Goal: Book appointment/travel/reservation

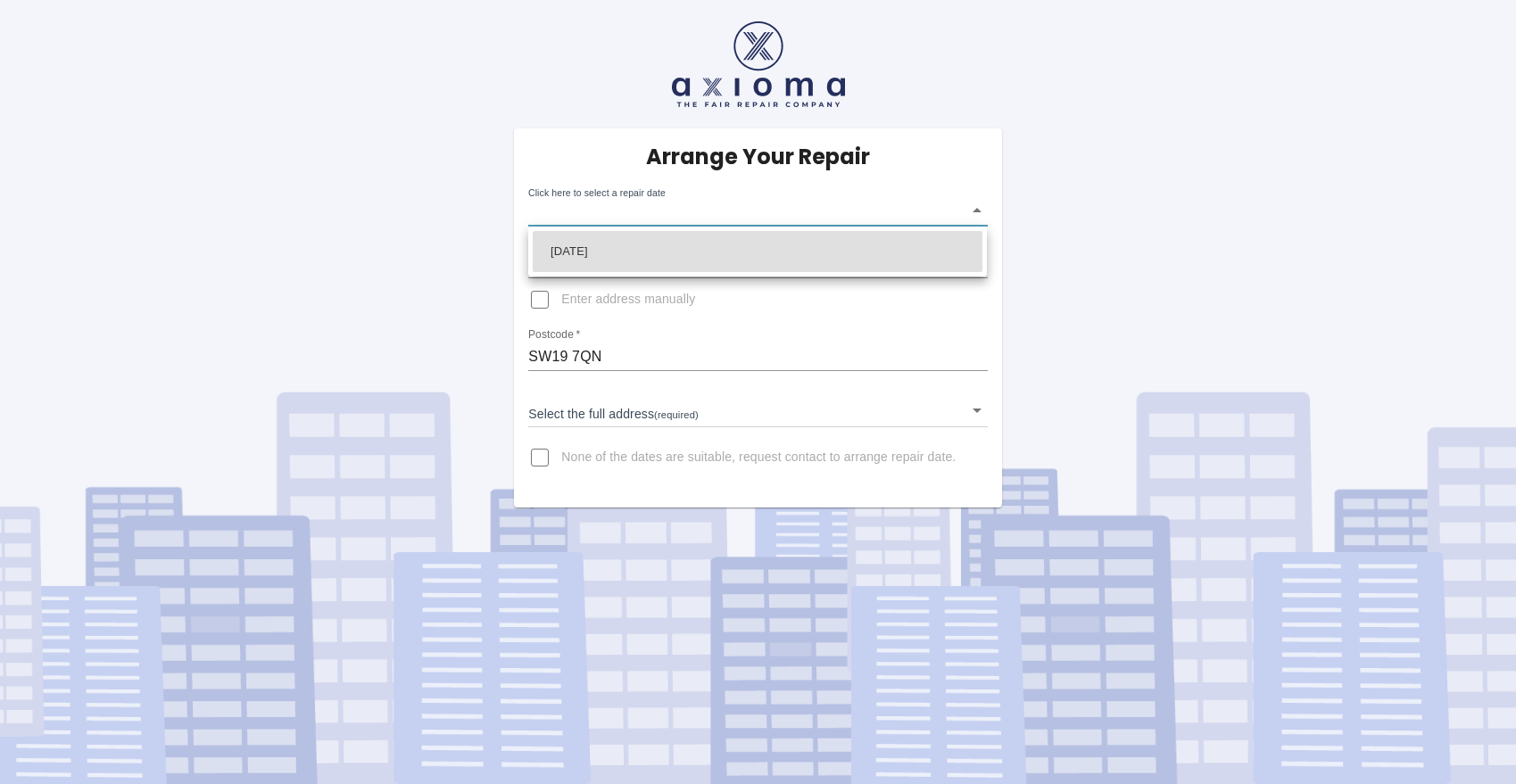
click at [661, 216] on body "Arrange Your Repair Click here to select a repair date ​ Phone Number   * 07740…" at bounding box center [758, 392] width 1516 height 784
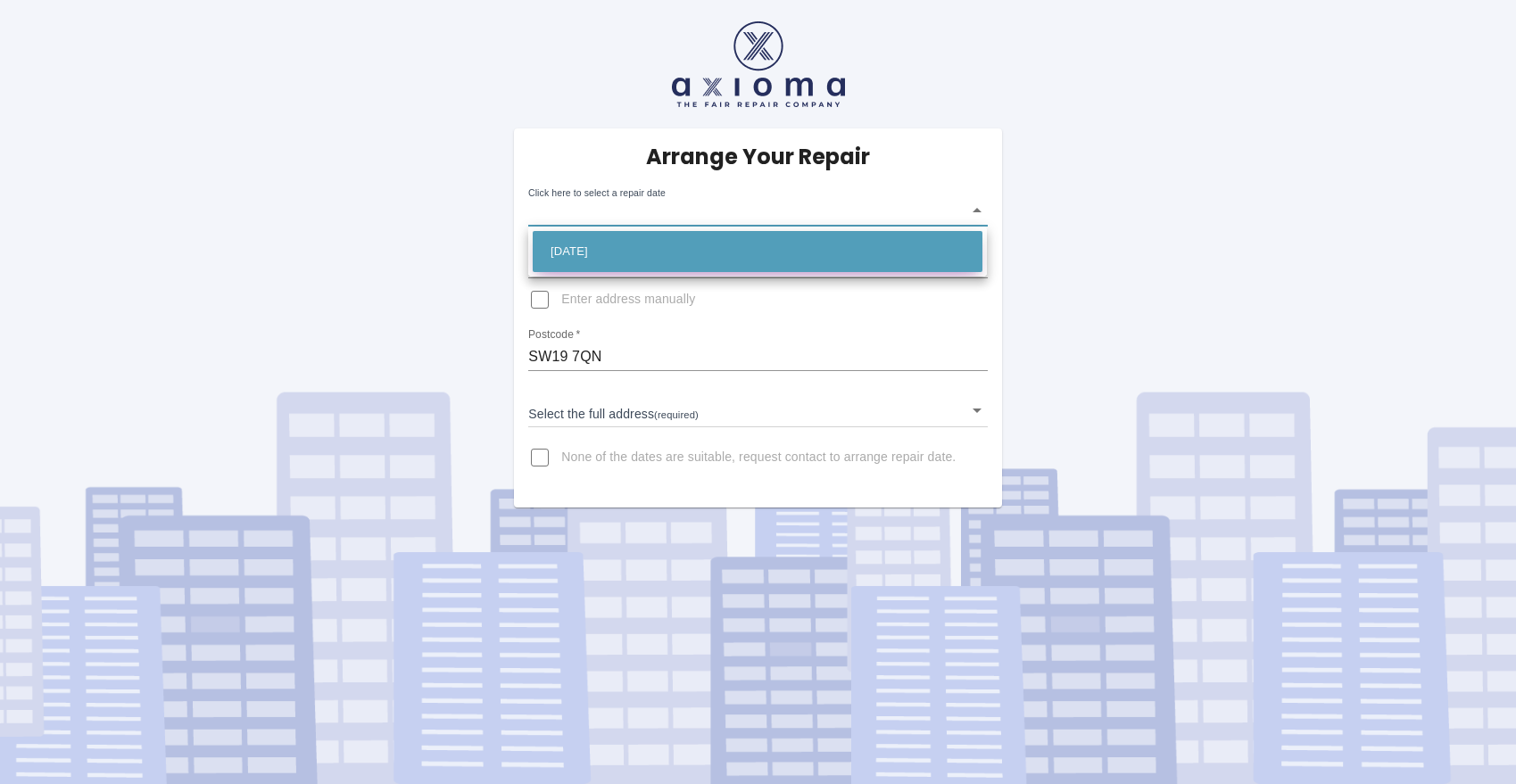
click at [644, 243] on li "[DATE]" at bounding box center [758, 250] width 449 height 41
type input "[DATE]T00:00:00.000Z"
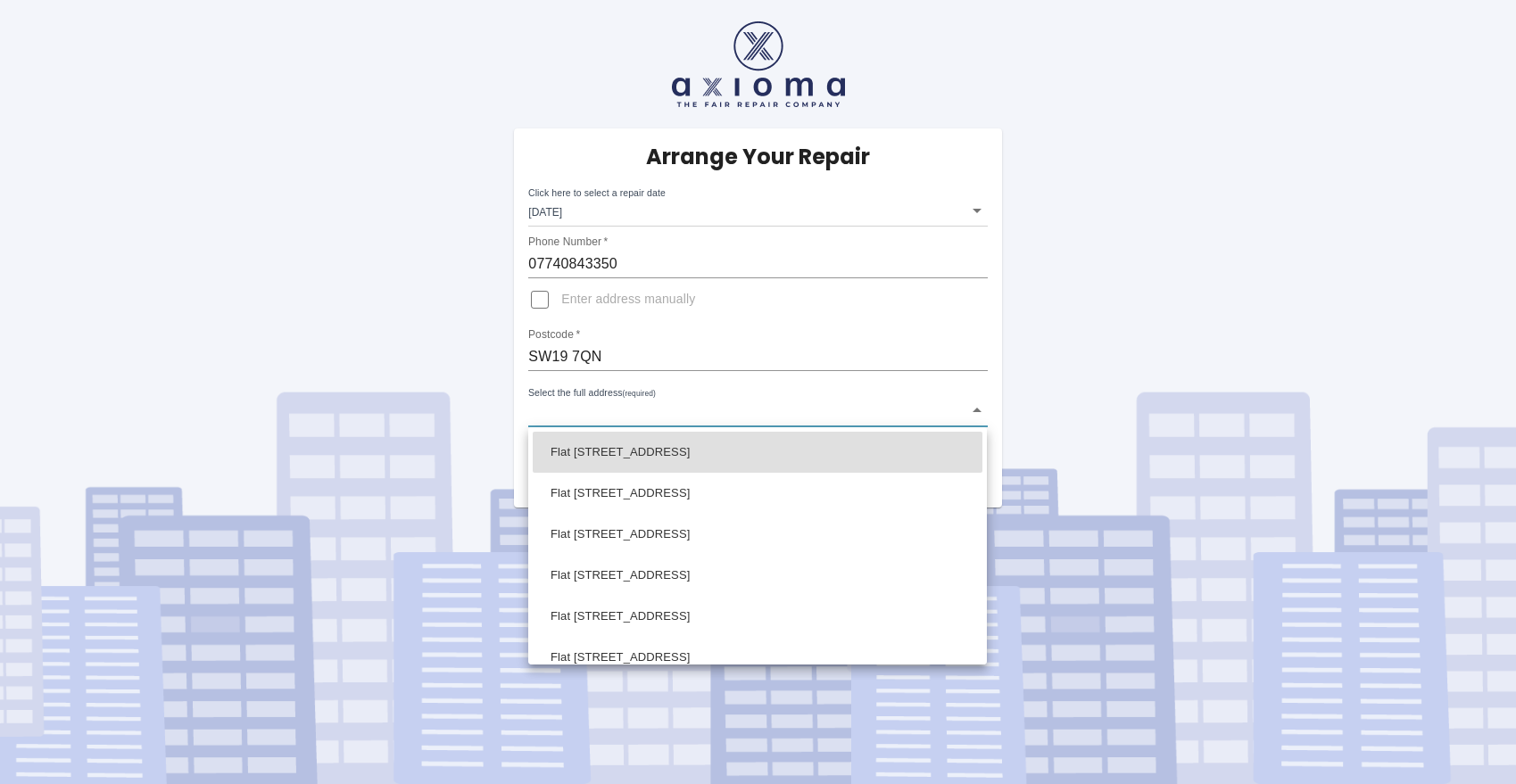
click at [582, 410] on body "Arrange Your Repair Click here to select a repair date [DATE] [DATE]T00:00:00.0…" at bounding box center [758, 392] width 1516 height 784
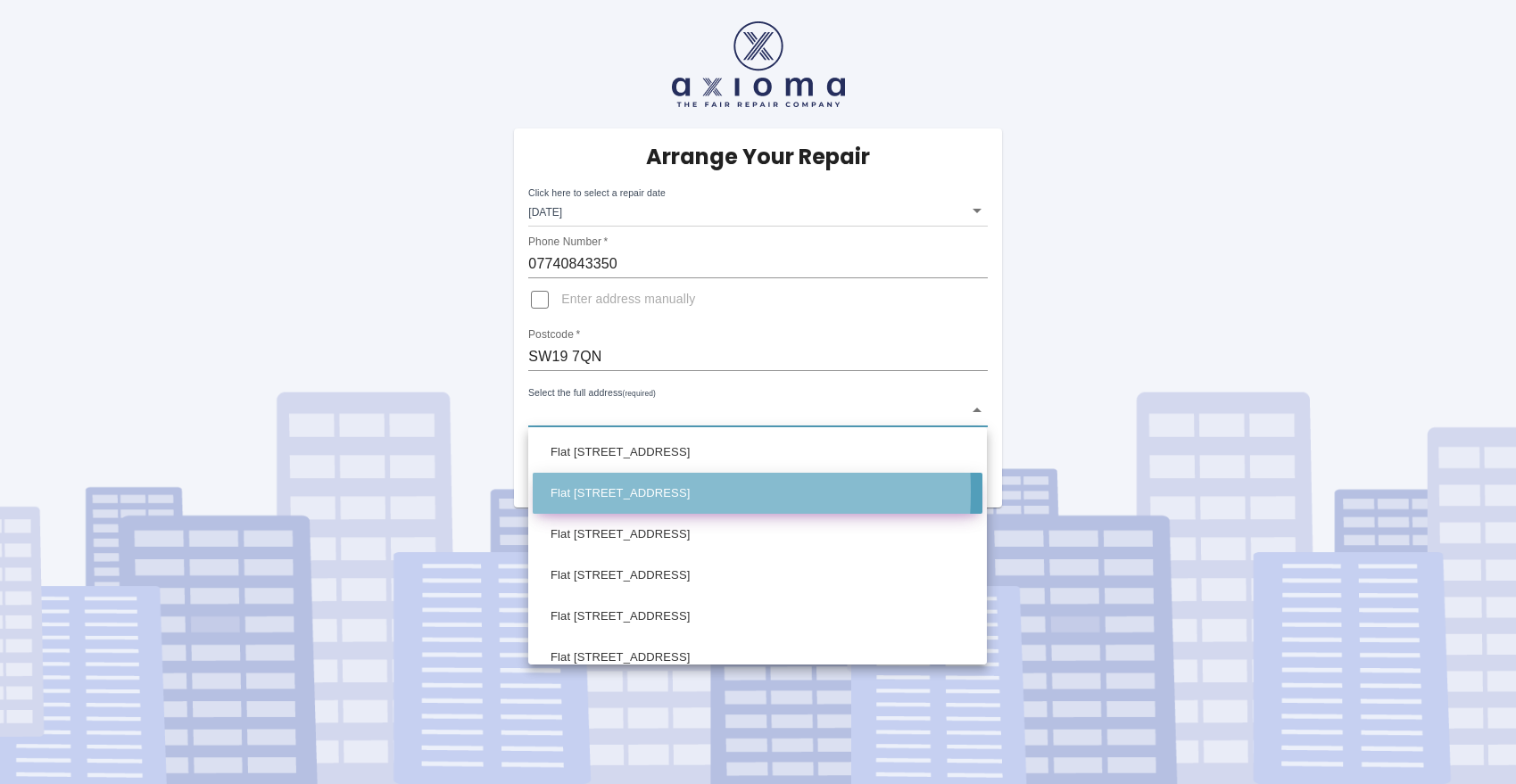
click at [586, 492] on li "Flat [STREET_ADDRESS]" at bounding box center [758, 493] width 449 height 41
type input "Flat [STREET_ADDRESS]"
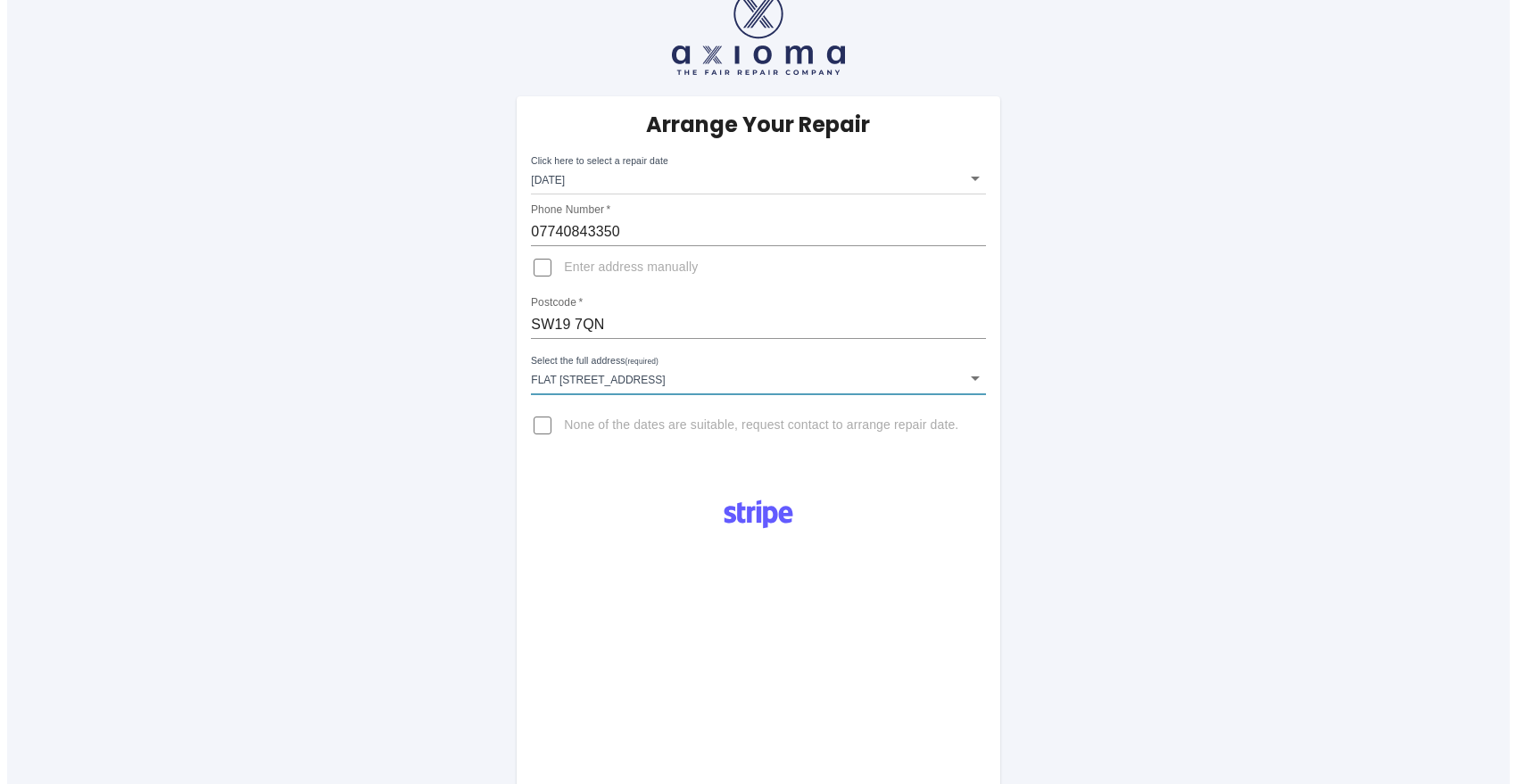
scroll to position [42, 0]
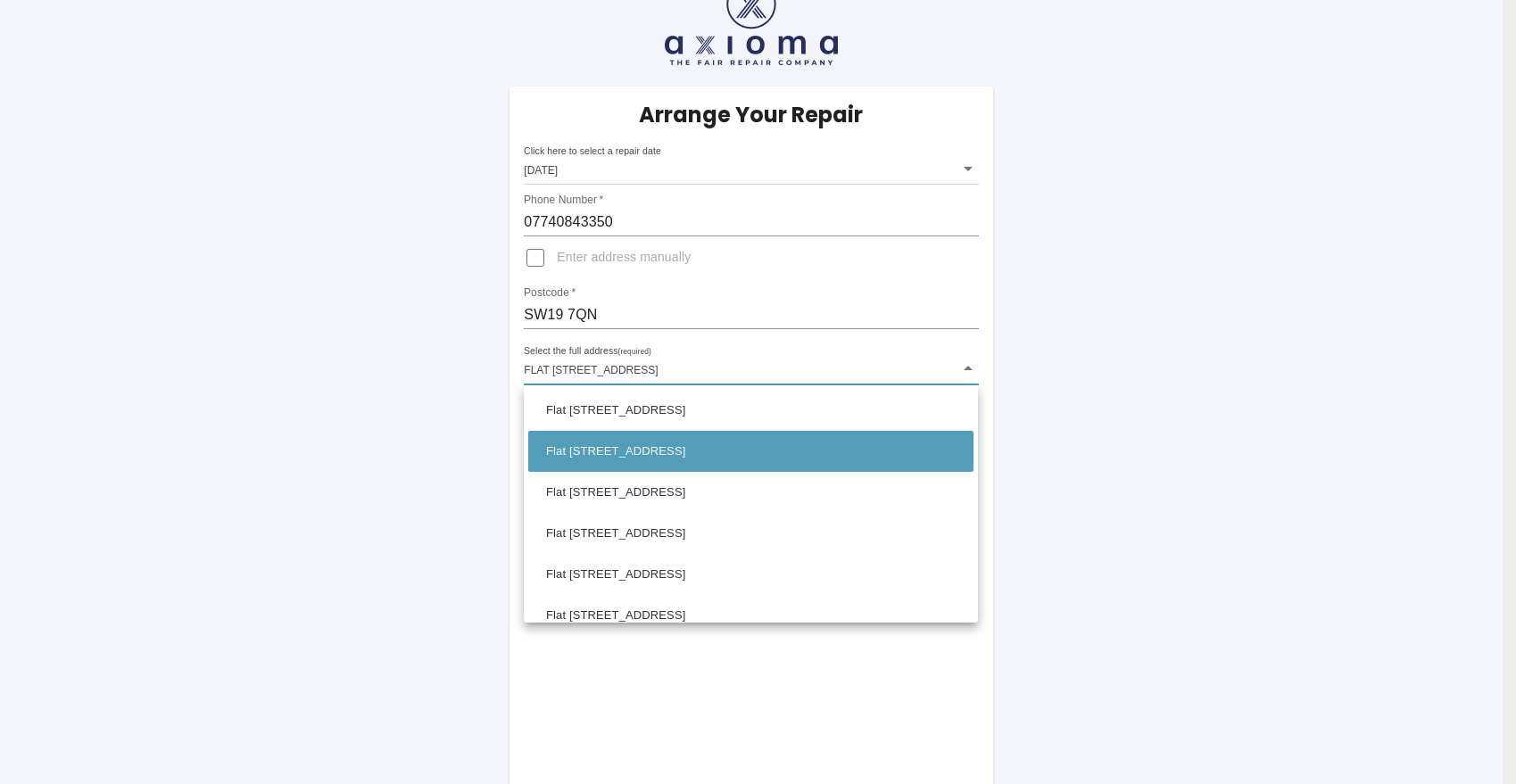
click at [579, 361] on body "Arrange Your Repair Click here to select a repair date [DATE] [DATE]T00:00:00.0…" at bounding box center [758, 617] width 1516 height 1318
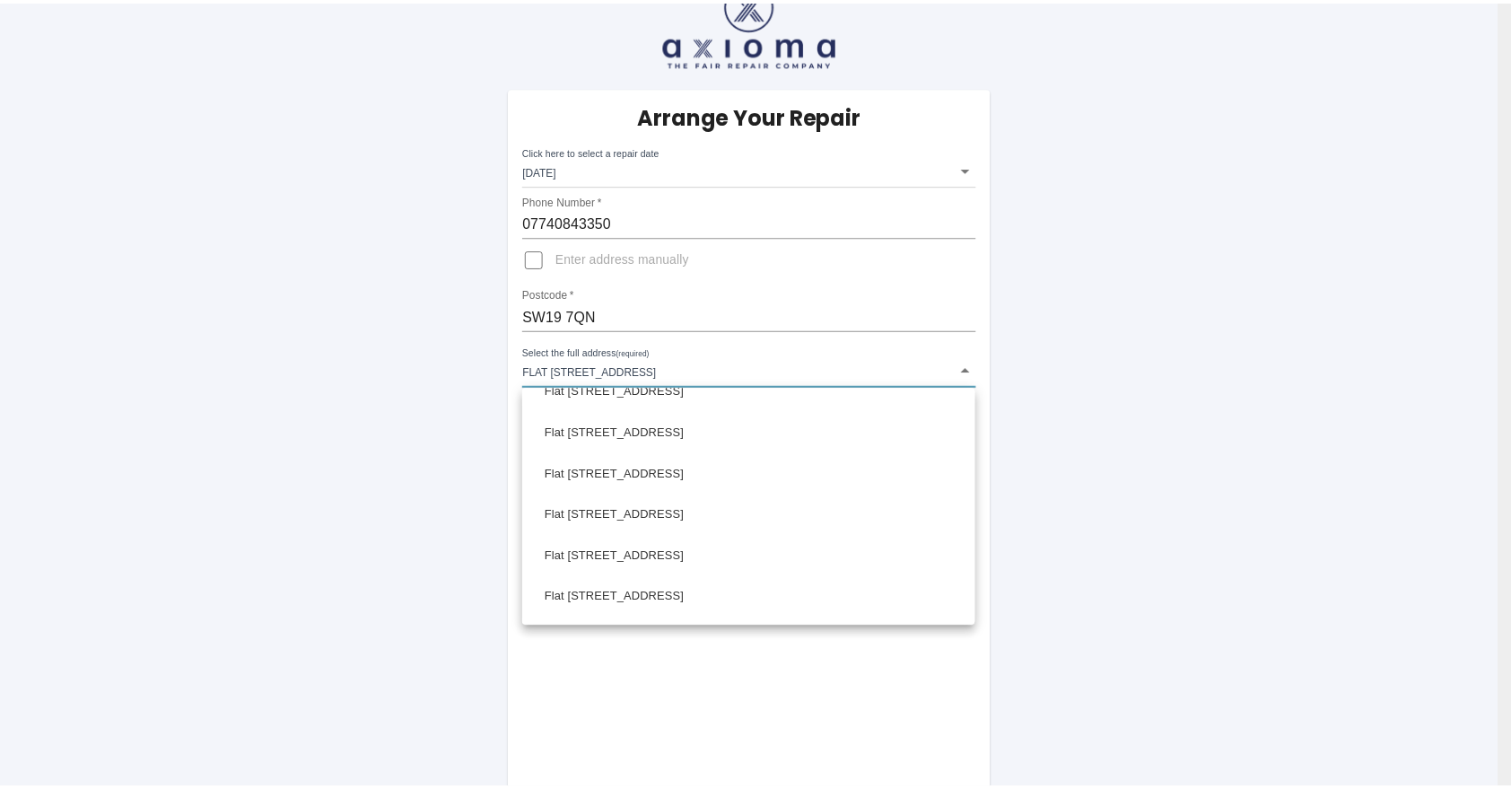
scroll to position [736, 0]
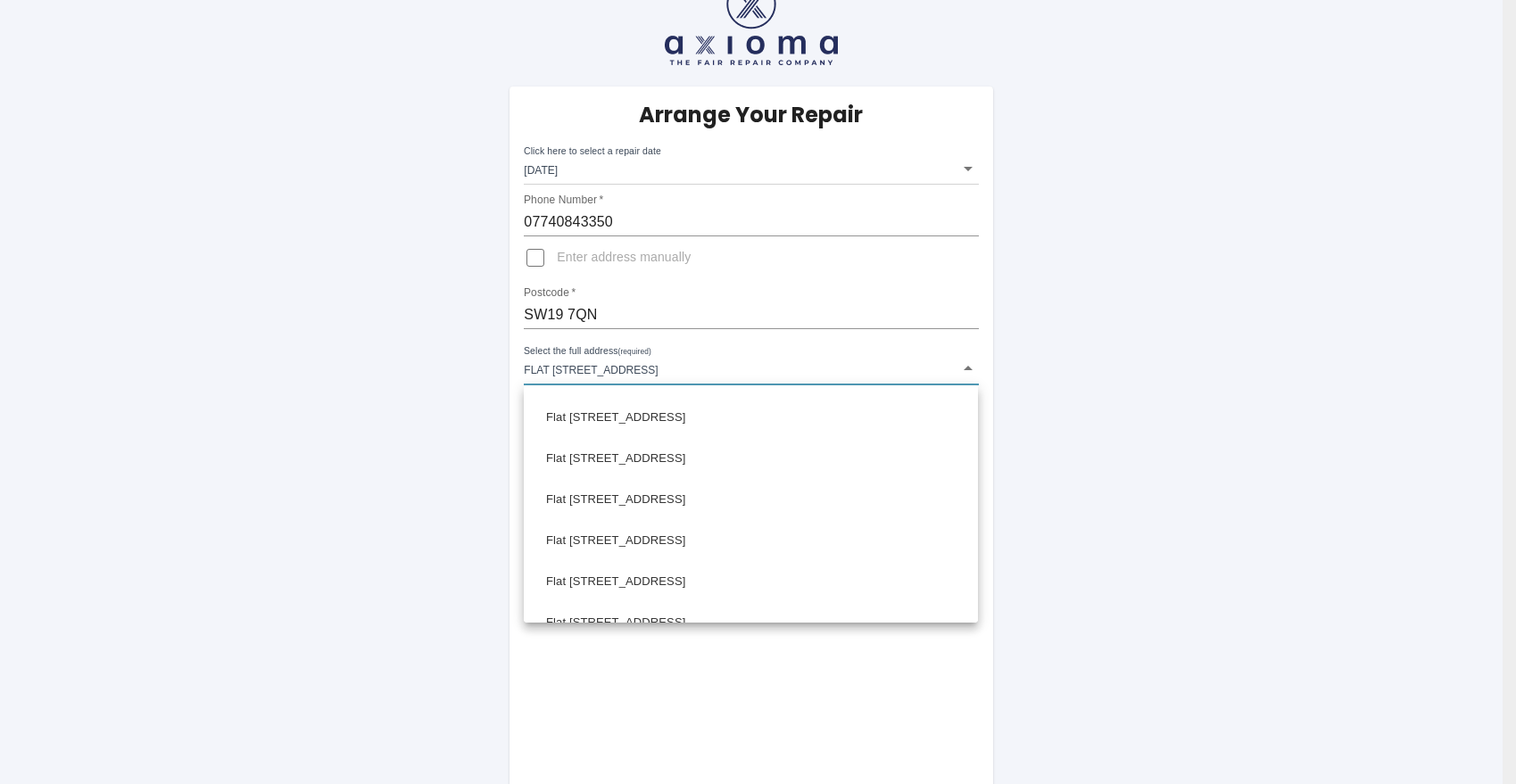
click at [378, 370] on div at bounding box center [758, 392] width 1516 height 784
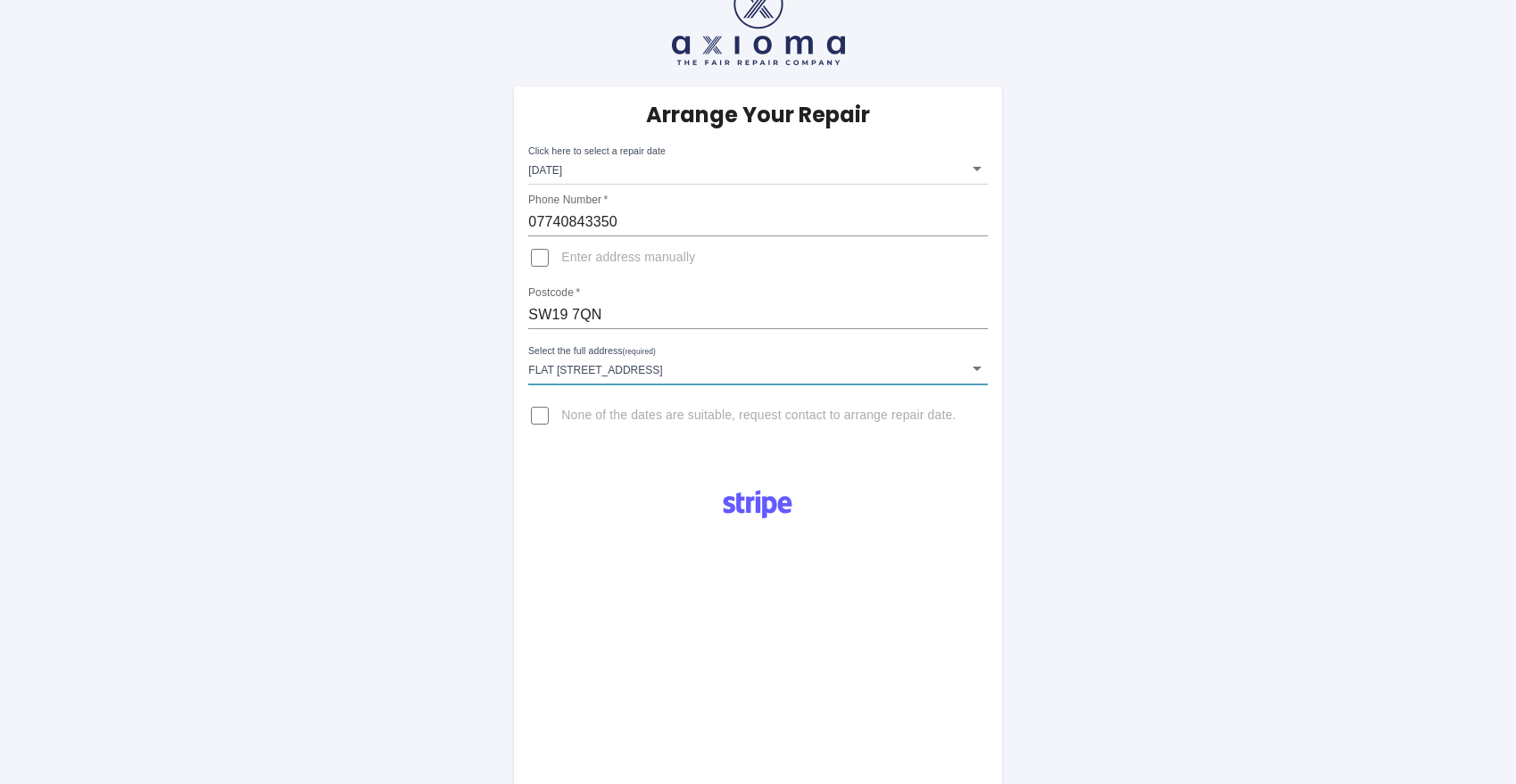
click at [742, 375] on body "Arrange Your Repair Click here to select a repair date [DATE] [DATE]T00:00:00.0…" at bounding box center [758, 617] width 1516 height 1318
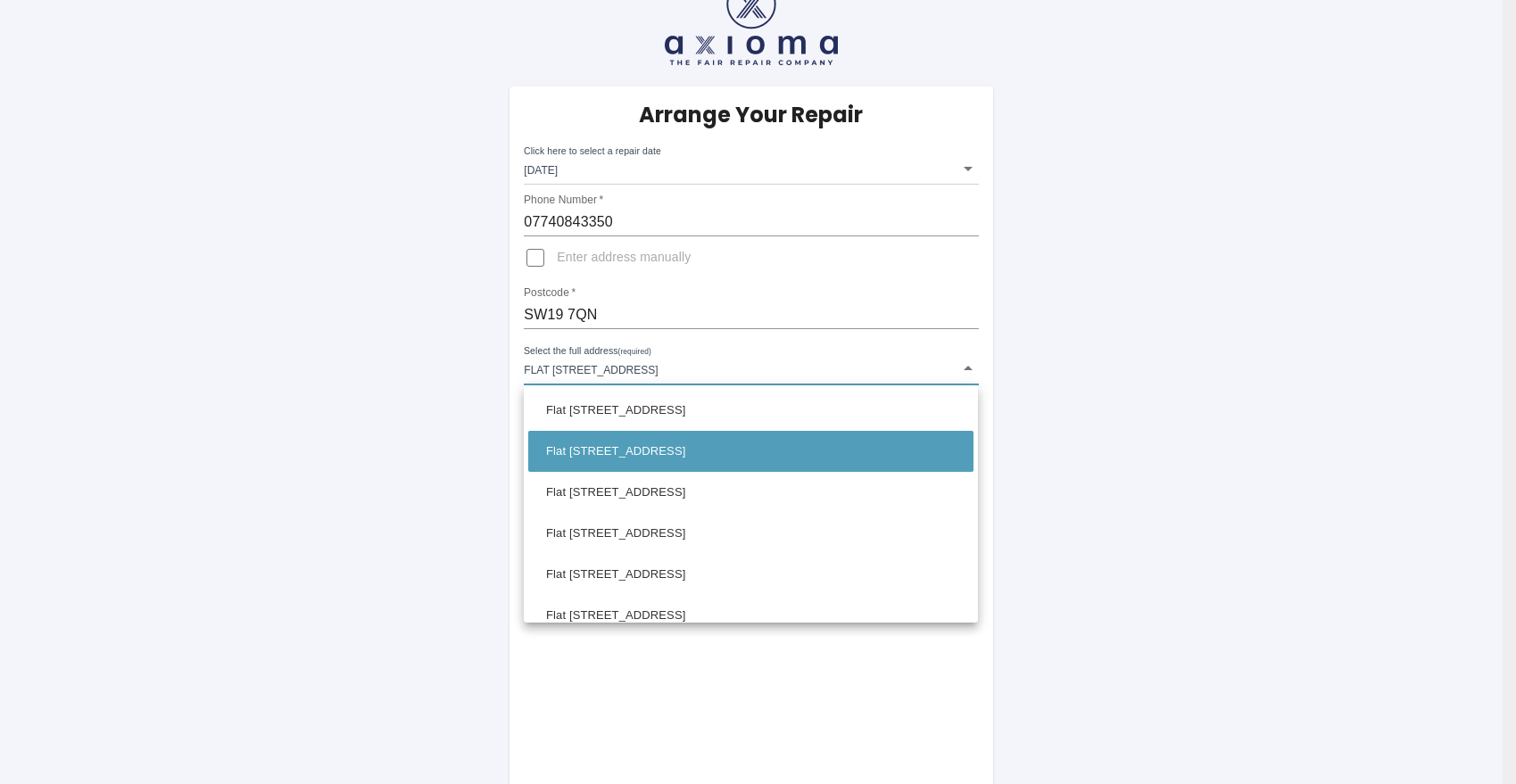
click at [340, 465] on div at bounding box center [758, 392] width 1516 height 784
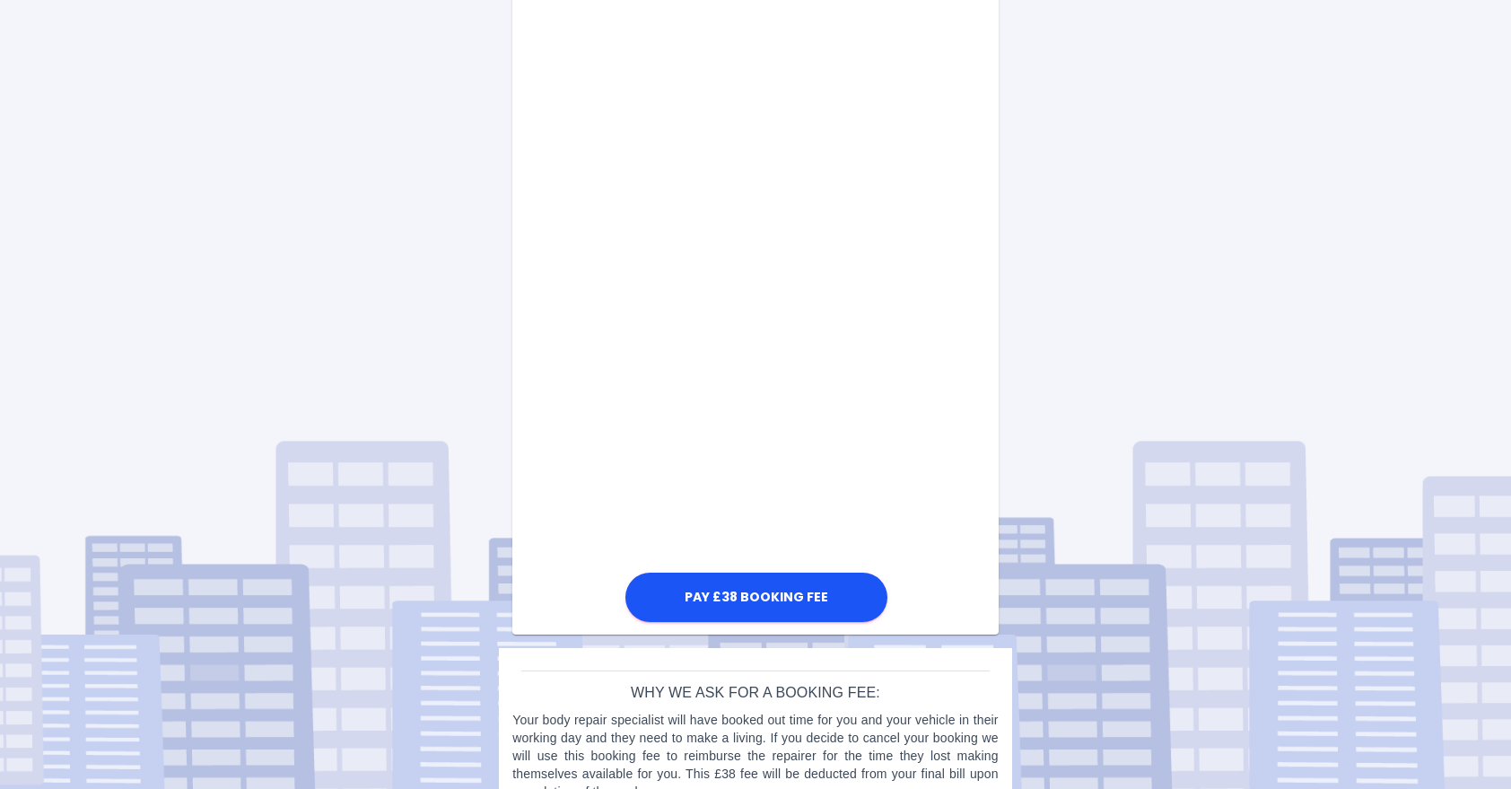
scroll to position [847, 0]
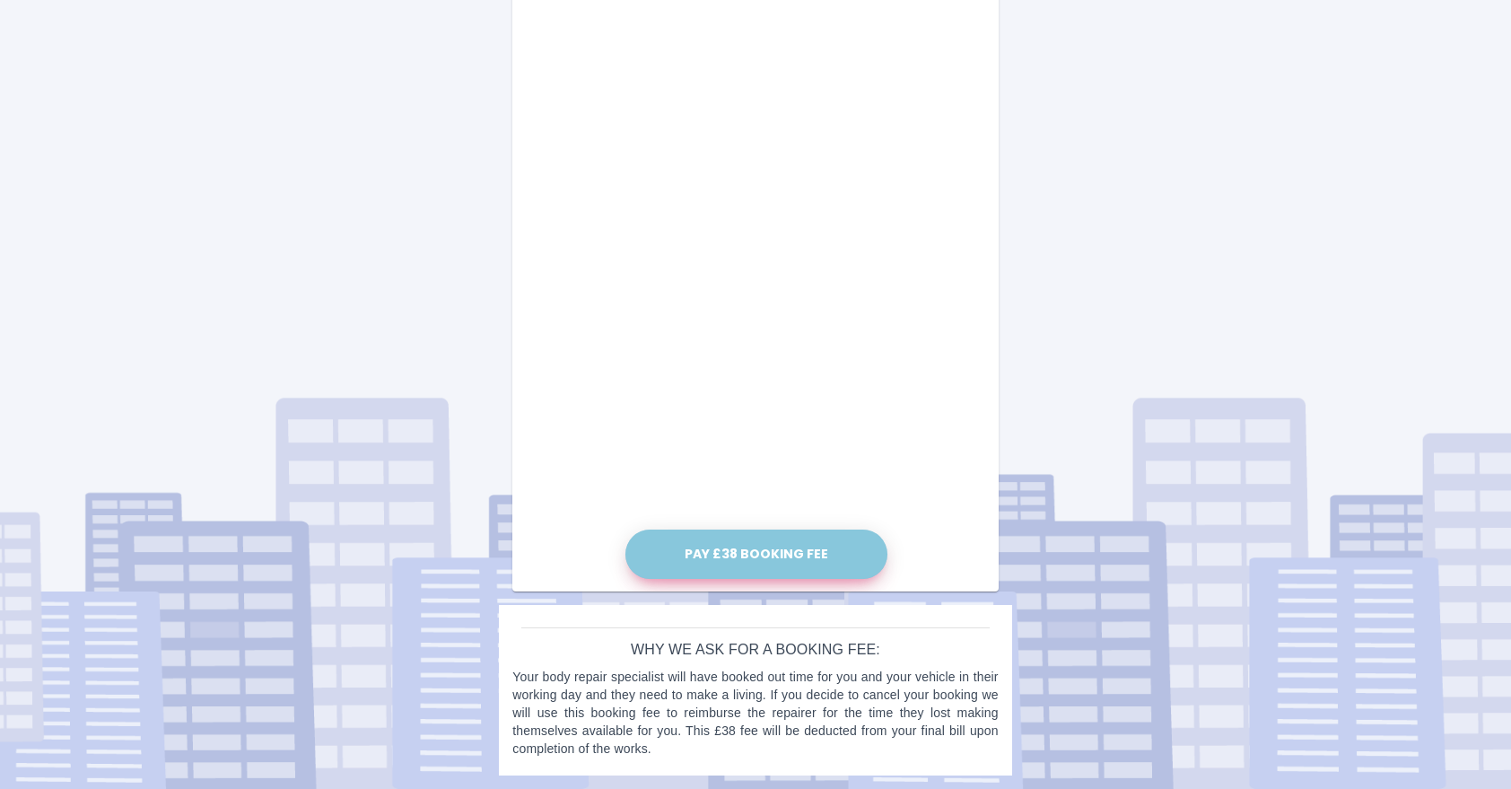
click at [825, 556] on button "Pay £38 Booking Fee" at bounding box center [757, 554] width 262 height 49
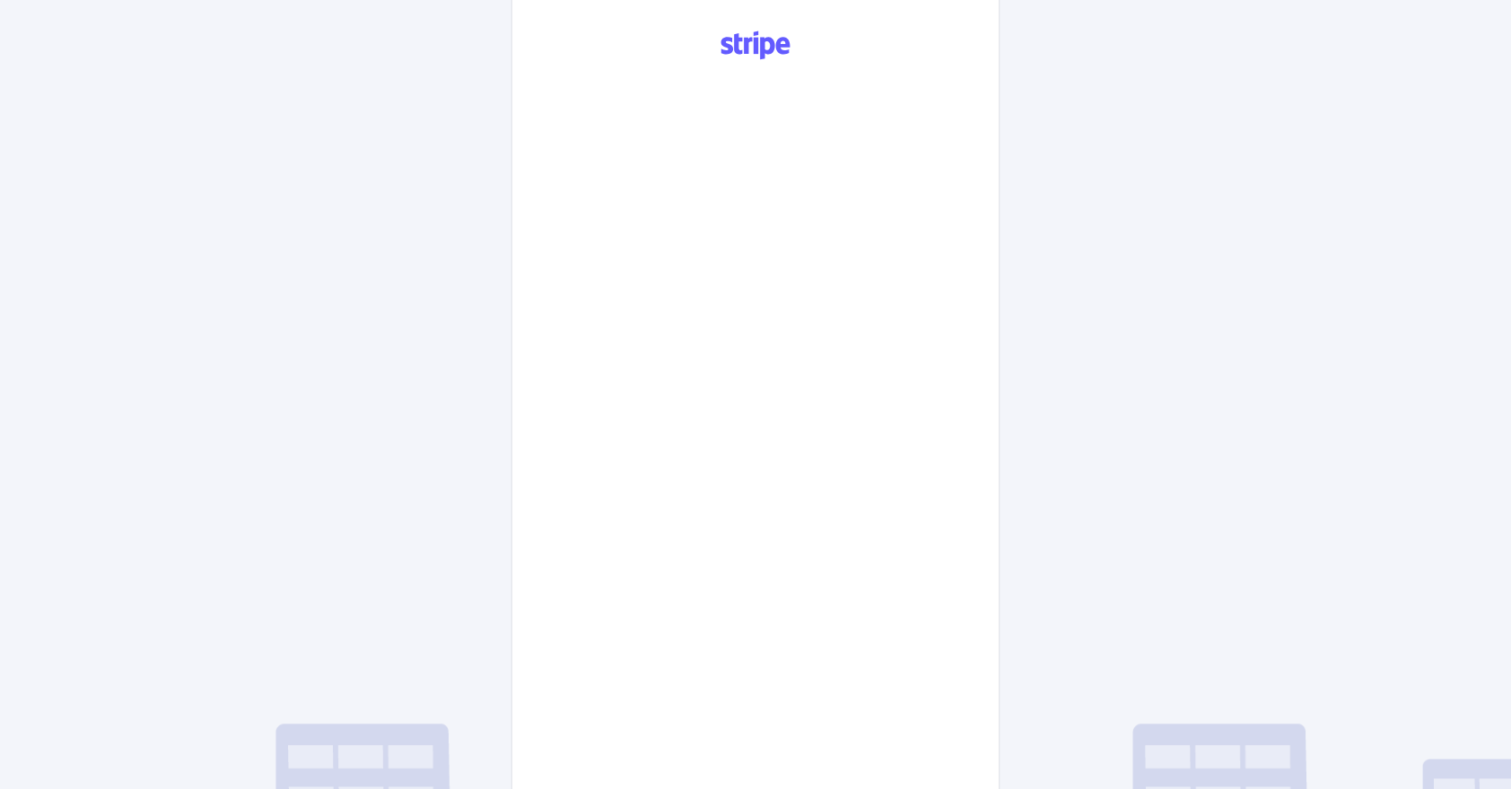
scroll to position [507, 0]
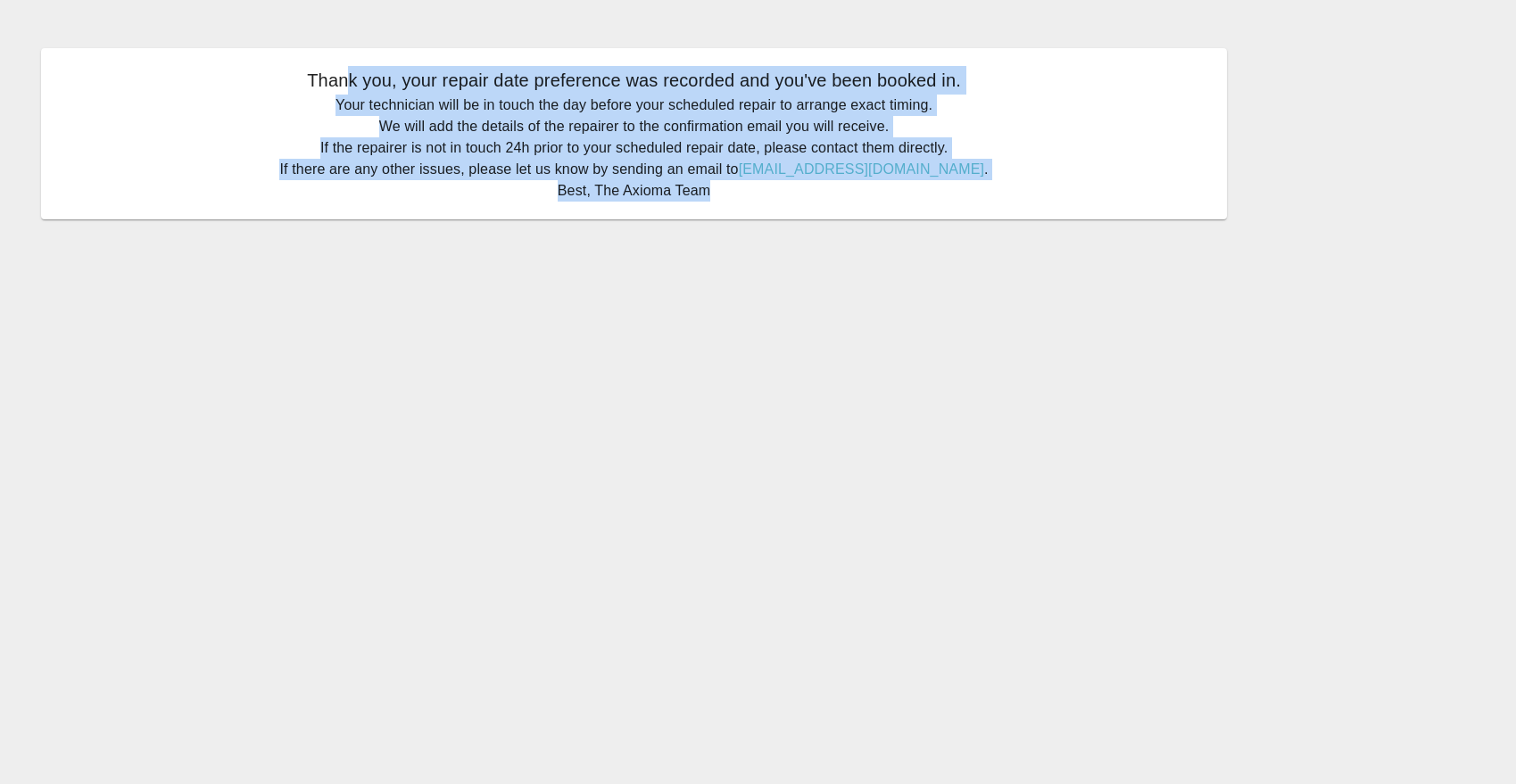
drag, startPoint x: 344, startPoint y: 71, endPoint x: 775, endPoint y: 205, distance: 451.4
click at [775, 205] on div "Thank you, your repair date preference was recorded and you've been booked in. …" at bounding box center [633, 133] width 1186 height 171
click at [557, 143] on p "Your technician will be in touch the day before your scheduled repair to arrang…" at bounding box center [633, 148] width 1150 height 107
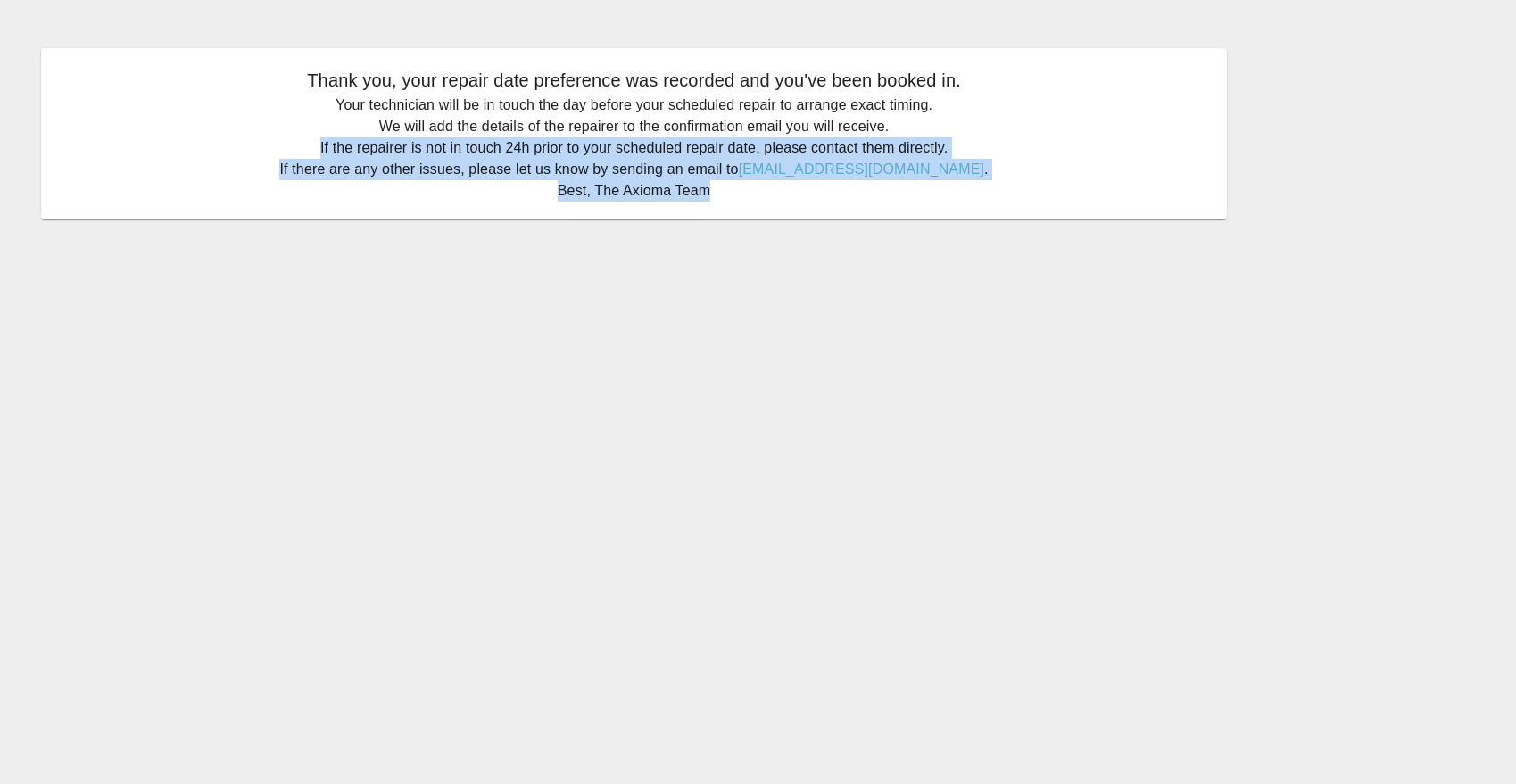
drag, startPoint x: 326, startPoint y: 156, endPoint x: 764, endPoint y: 194, distance: 439.6
click at [764, 194] on p "Your technician will be in touch the day before your scheduled repair to arrang…" at bounding box center [633, 148] width 1150 height 107
click at [769, 203] on div "Thank you, your repair date preference was recorded and you've been booked in. …" at bounding box center [633, 133] width 1186 height 171
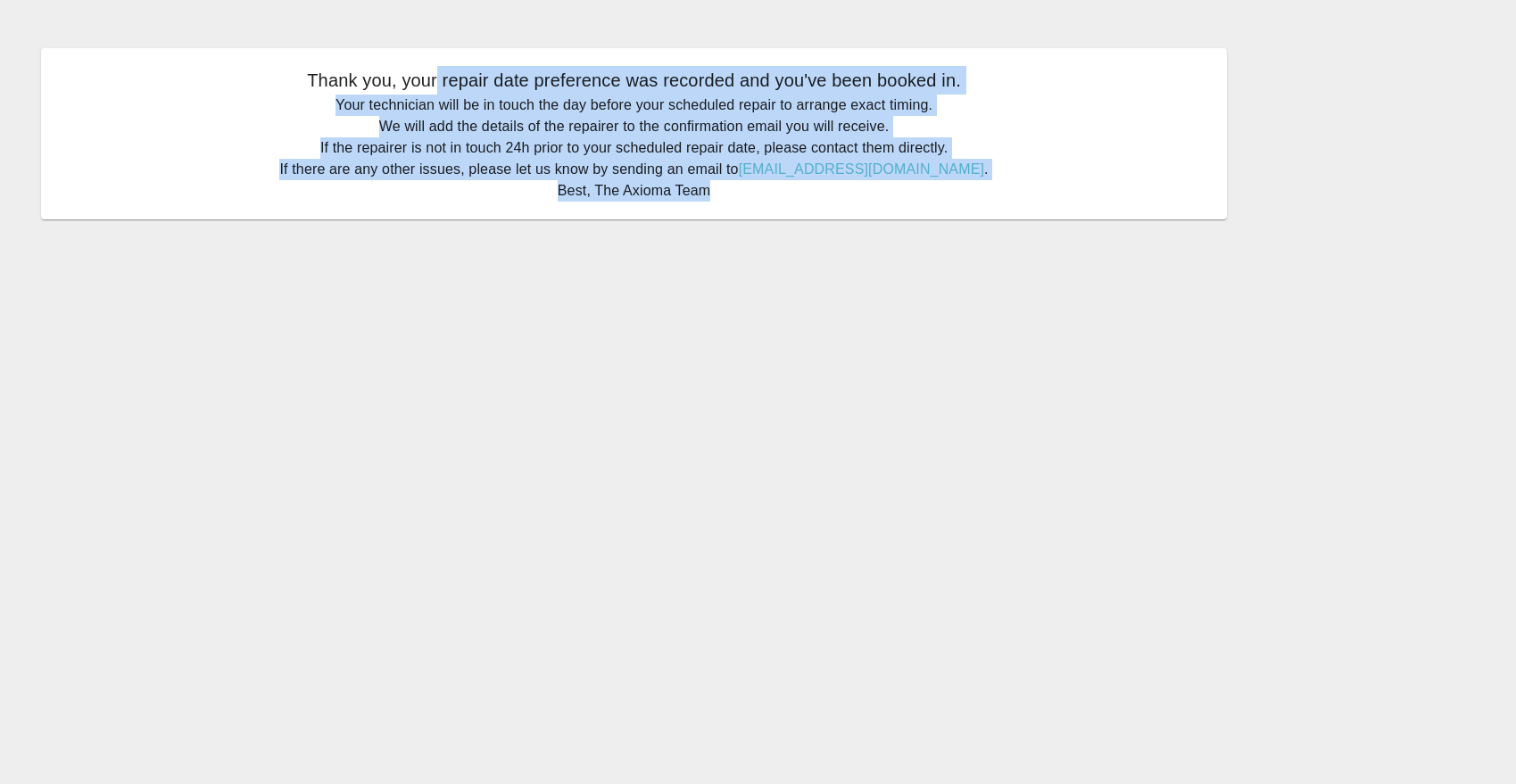
drag, startPoint x: 769, startPoint y: 203, endPoint x: 437, endPoint y: 83, distance: 353.0
click at [436, 83] on div "Thank you, your repair date preference was recorded and you've been booked in. …" at bounding box center [633, 133] width 1186 height 171
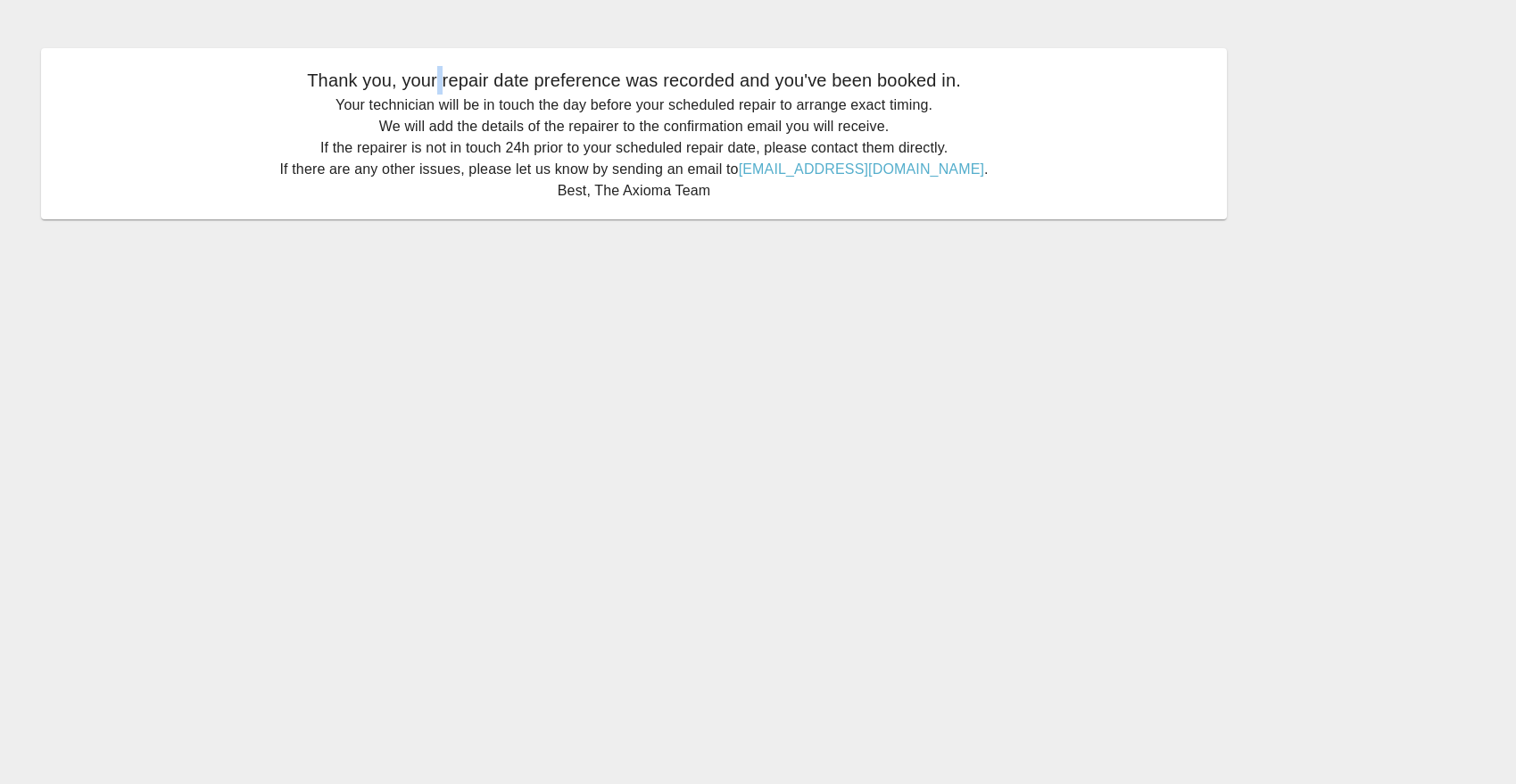
click at [439, 83] on p "Thank you, your repair date preference was recorded and you've been booked in." at bounding box center [633, 79] width 1150 height 29
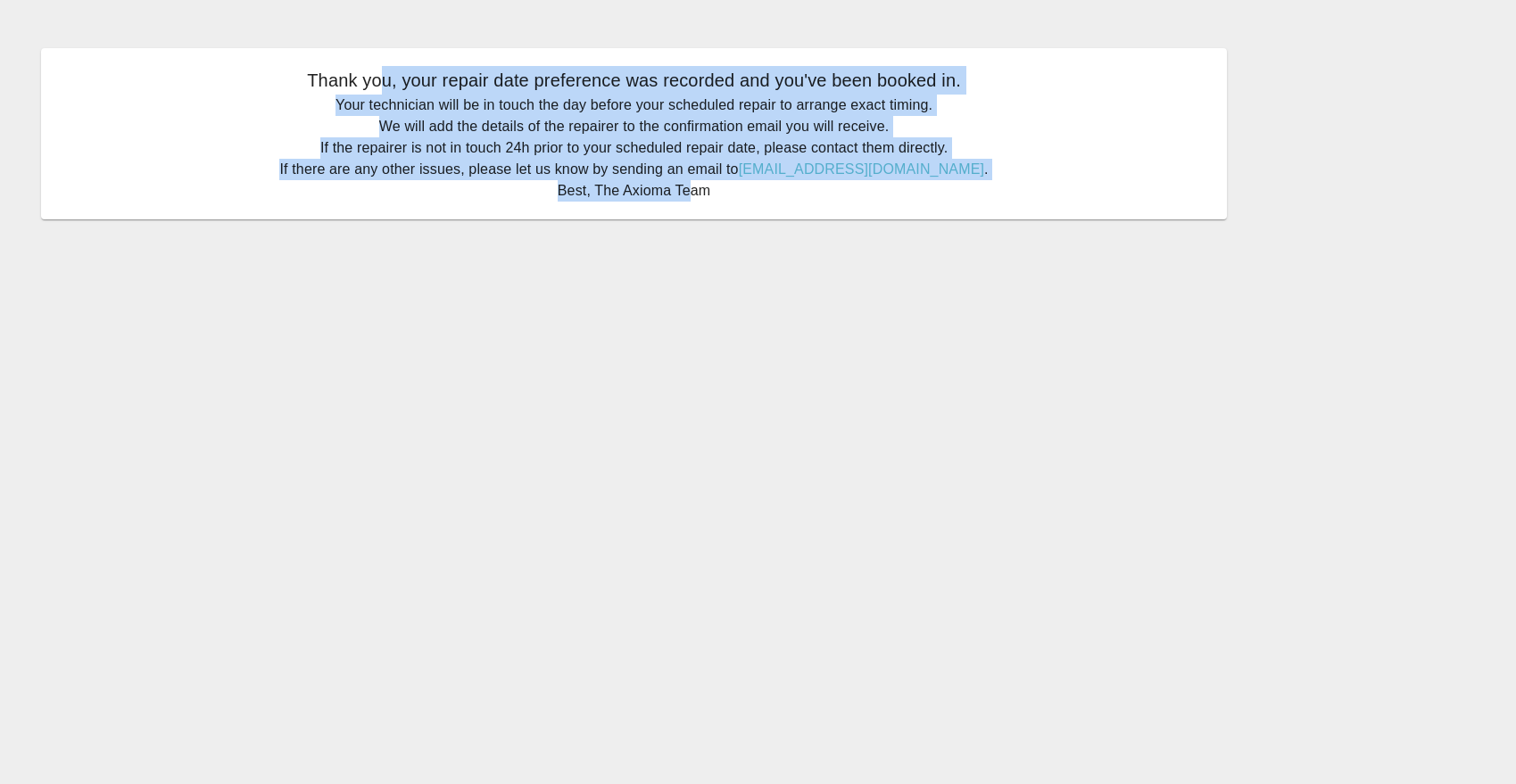
drag, startPoint x: 386, startPoint y: 88, endPoint x: 691, endPoint y: 196, distance: 323.6
click at [691, 196] on div "Thank you, your repair date preference was recorded and you've been booked in. …" at bounding box center [633, 133] width 1186 height 171
click at [691, 196] on p "Your technician will be in touch the day before your scheduled repair to arrang…" at bounding box center [633, 148] width 1150 height 107
drag, startPoint x: 616, startPoint y: 82, endPoint x: 669, endPoint y: 210, distance: 138.5
click at [669, 210] on div "Thank you, your repair date preference was recorded and you've been booked in. …" at bounding box center [633, 133] width 1186 height 171
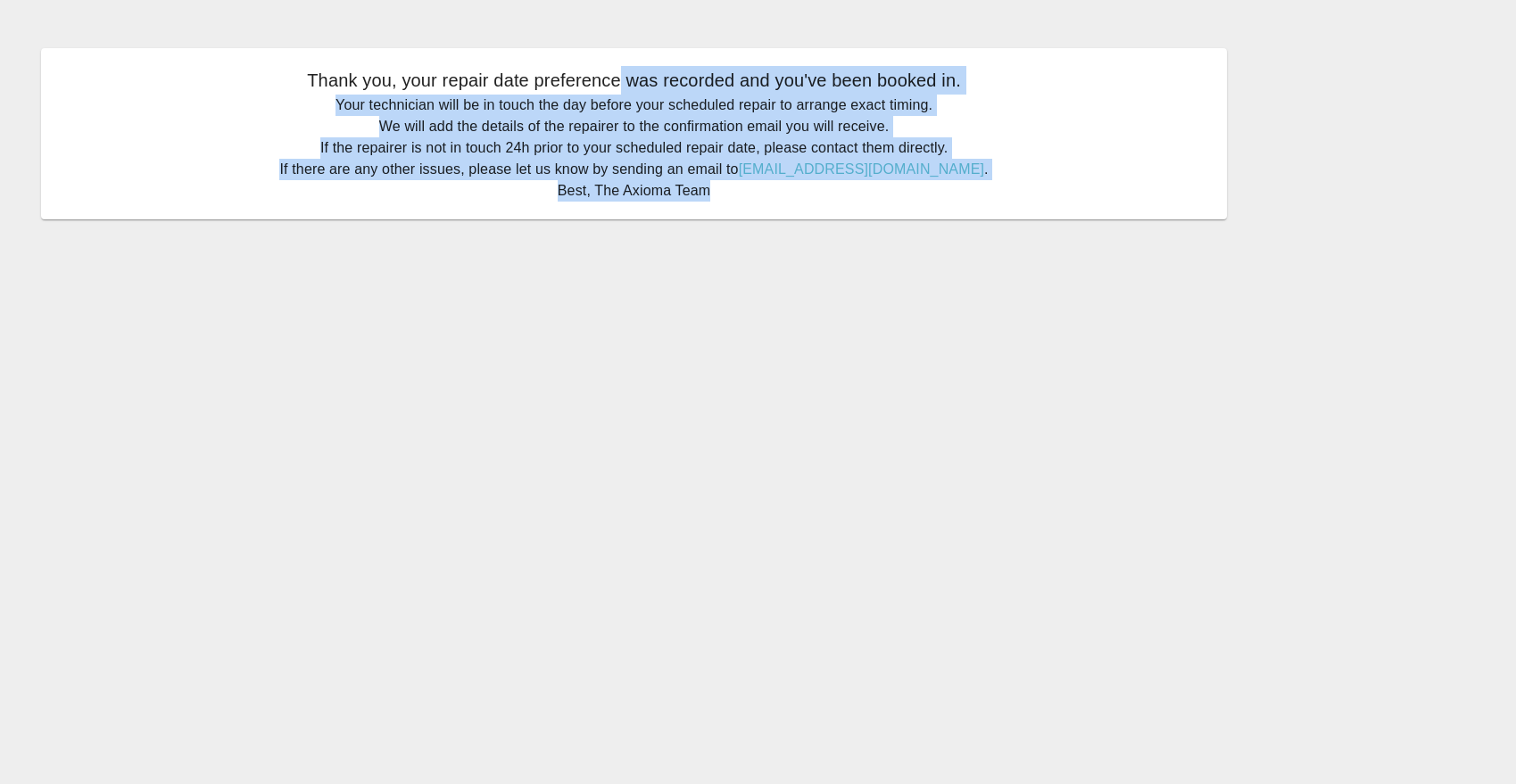
click at [669, 209] on div "Thank you, your repair date preference was recorded and you've been booked in. …" at bounding box center [633, 133] width 1186 height 171
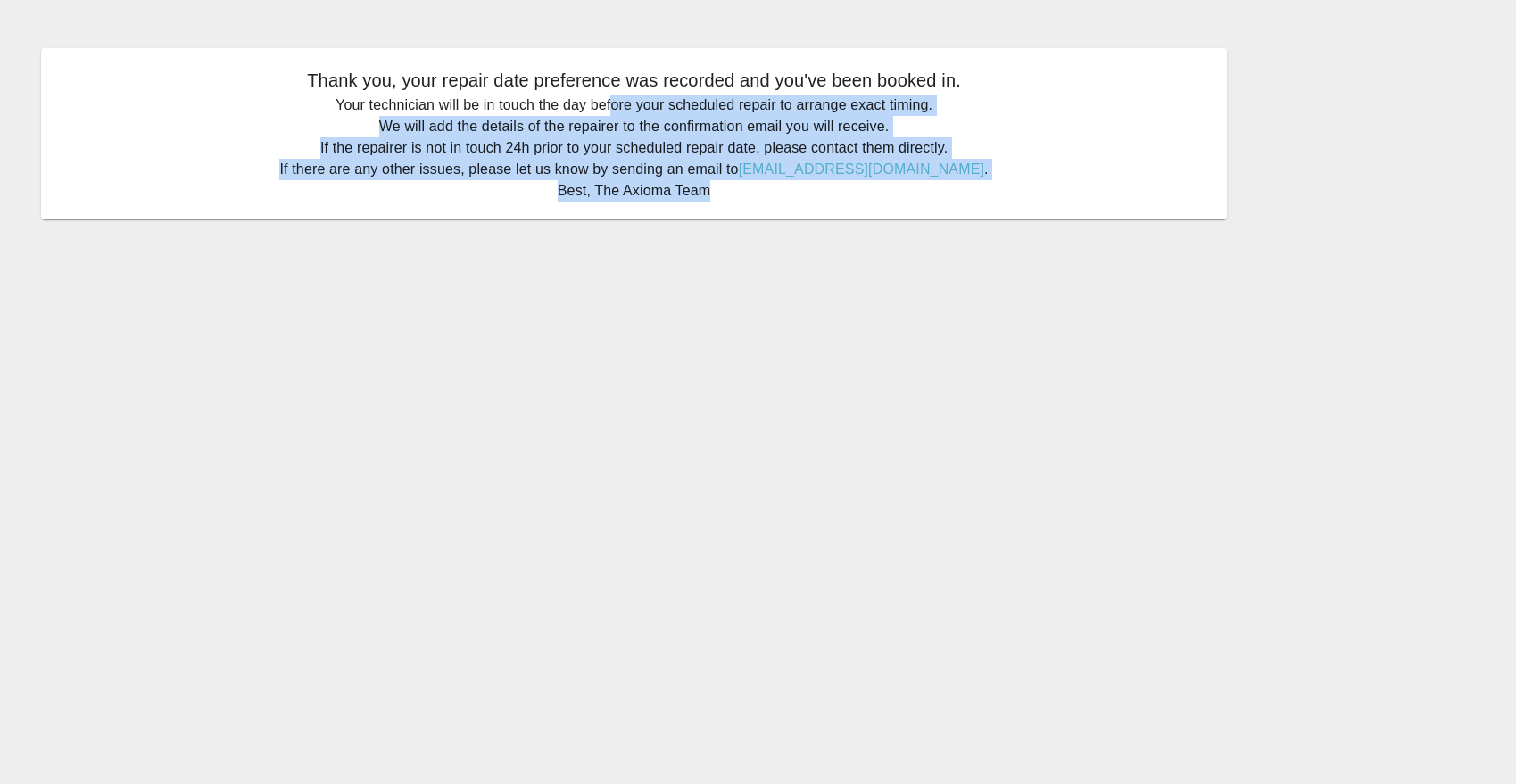
drag, startPoint x: 613, startPoint y: 102, endPoint x: 663, endPoint y: 223, distance: 130.9
click at [663, 223] on div "Thank you, your repair date preference was recorded and you've been booked in. …" at bounding box center [633, 134] width 1240 height 225
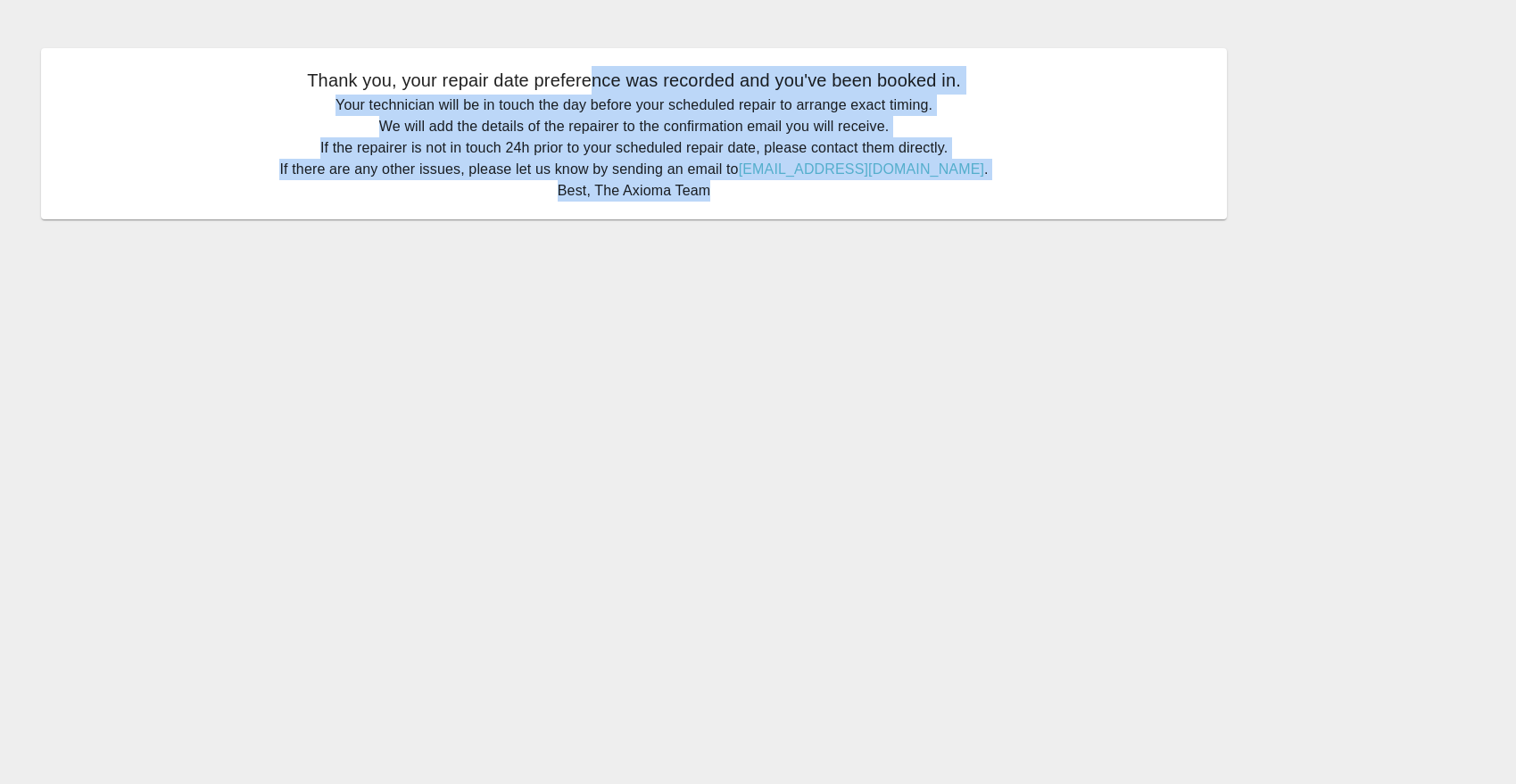
drag, startPoint x: 590, startPoint y: 67, endPoint x: 647, endPoint y: 204, distance: 148.4
click at [647, 204] on div "Thank you, your repair date preference was recorded and you've been booked in. …" at bounding box center [633, 133] width 1186 height 171
drag, startPoint x: 594, startPoint y: 62, endPoint x: 655, endPoint y: 215, distance: 164.7
click at [655, 215] on div "Thank you, your repair date preference was recorded and you've been booked in. …" at bounding box center [633, 133] width 1186 height 171
click at [655, 213] on div "Thank you, your repair date preference was recorded and you've been booked in. …" at bounding box center [633, 133] width 1186 height 171
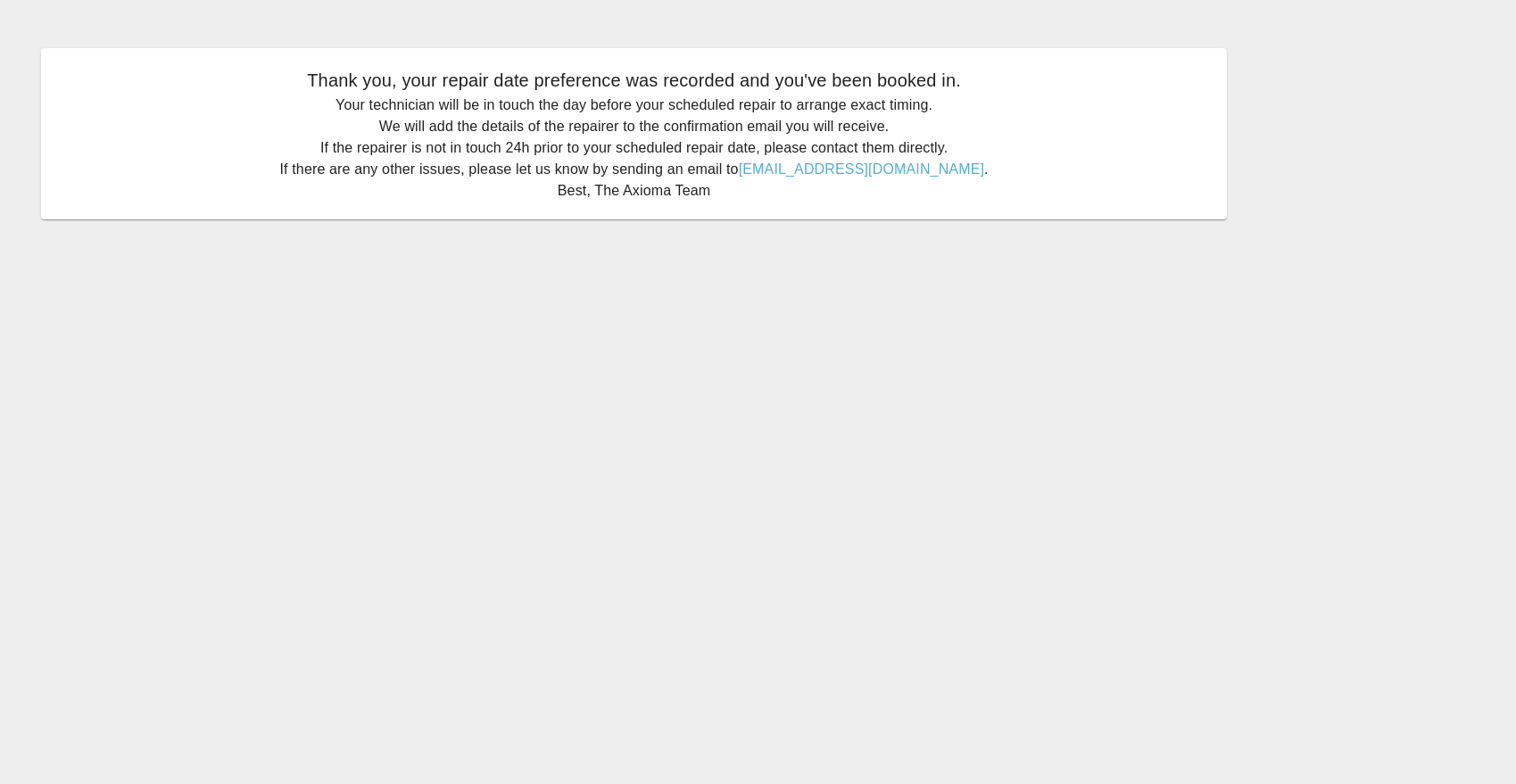
drag, startPoint x: 594, startPoint y: 102, endPoint x: 629, endPoint y: 206, distance: 109.7
click at [629, 206] on div "Thank you, your repair date preference was recorded and you've been booked in. …" at bounding box center [633, 133] width 1186 height 171
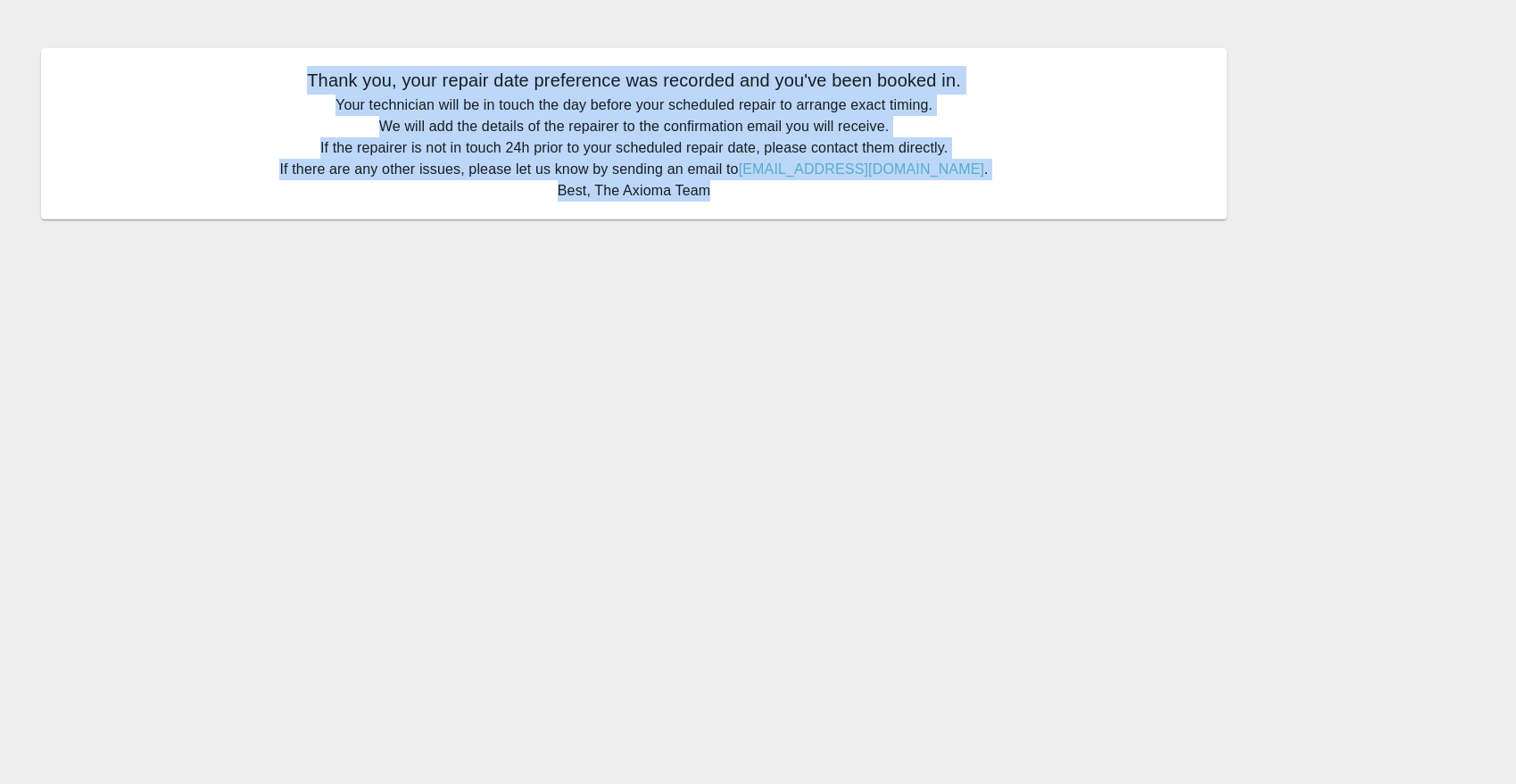
drag, startPoint x: 578, startPoint y: 62, endPoint x: 630, endPoint y: 204, distance: 151.2
click at [630, 204] on div "Thank you, your repair date preference was recorded and you've been booked in. …" at bounding box center [633, 133] width 1186 height 171
click at [630, 203] on div "Thank you, your repair date preference was recorded and you've been booked in. …" at bounding box center [633, 133] width 1186 height 171
drag, startPoint x: 594, startPoint y: 79, endPoint x: 643, endPoint y: 213, distance: 142.7
click at [643, 213] on div "Thank you, your repair date preference was recorded and you've been booked in. …" at bounding box center [633, 133] width 1186 height 171
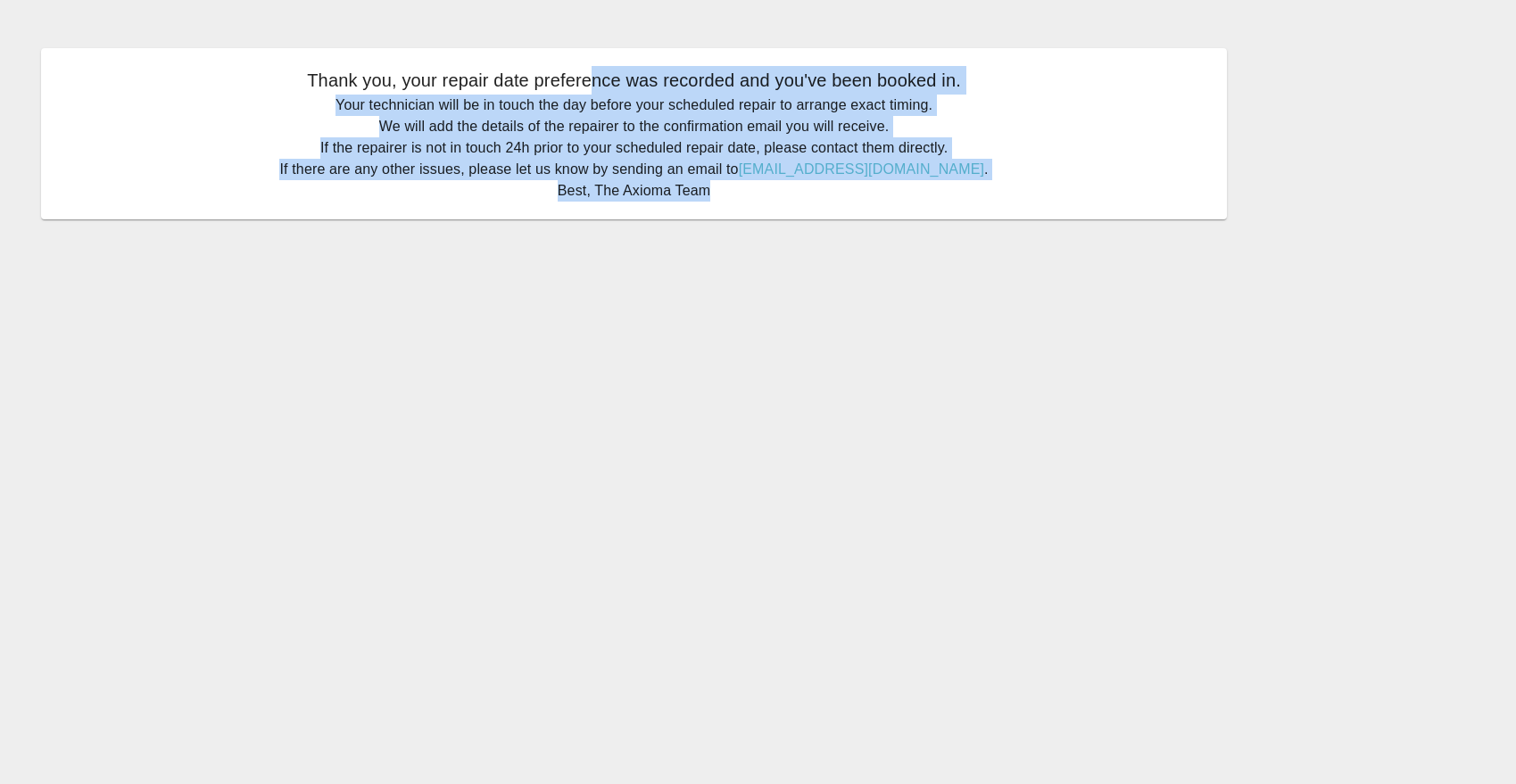
click at [643, 213] on div "Thank you, your repair date preference was recorded and you've been booked in. …" at bounding box center [633, 133] width 1186 height 171
drag, startPoint x: 605, startPoint y: 86, endPoint x: 643, endPoint y: 209, distance: 128.7
click at [643, 209] on div "Thank you, your repair date preference was recorded and you've been booked in. …" at bounding box center [633, 133] width 1186 height 171
click at [643, 208] on div "Thank you, your repair date preference was recorded and you've been booked in. …" at bounding box center [633, 133] width 1186 height 171
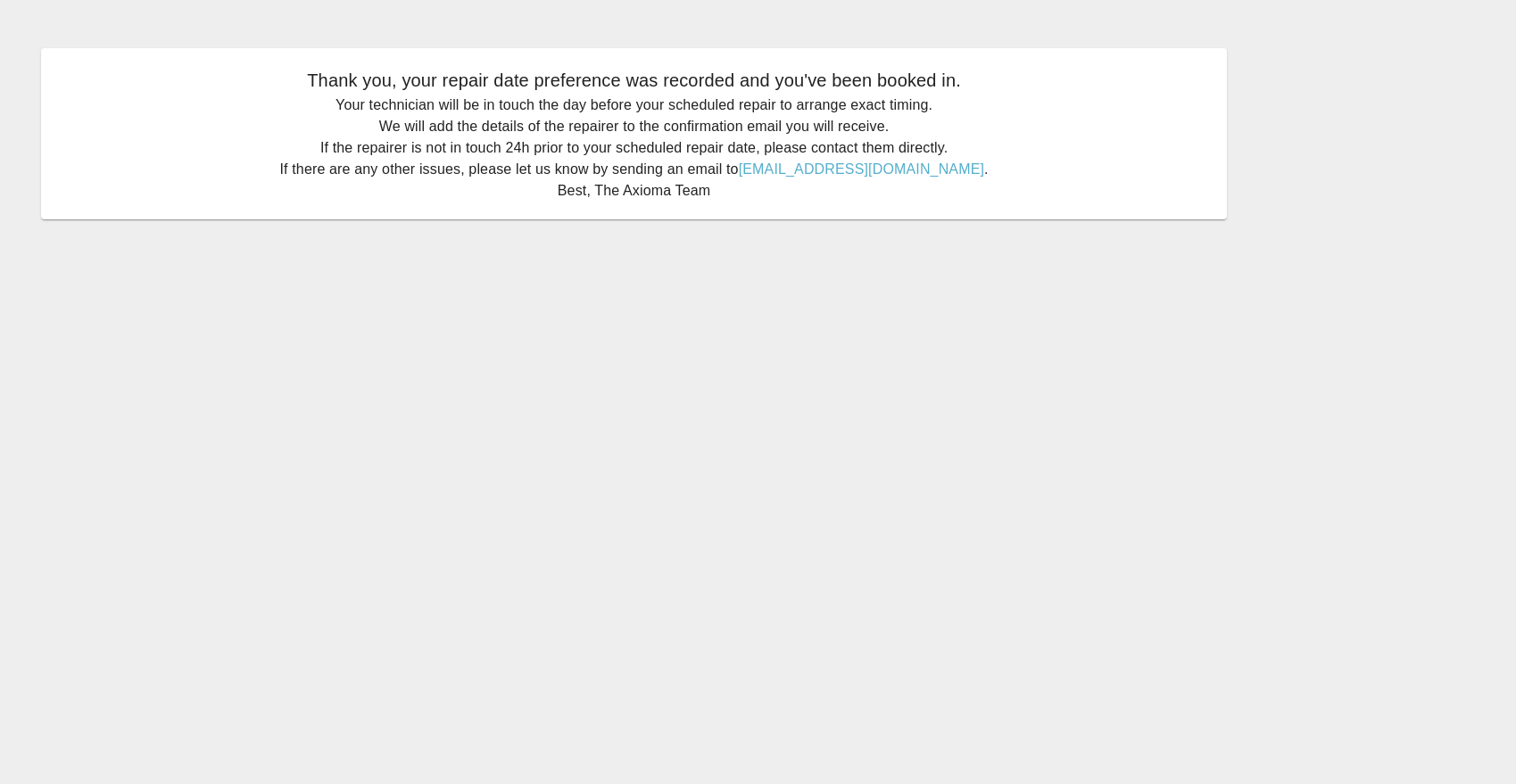
drag, startPoint x: 602, startPoint y: 97, endPoint x: 638, endPoint y: 211, distance: 119.5
click at [638, 211] on div "Thank you, your repair date preference was recorded and you've been booked in. …" at bounding box center [633, 133] width 1186 height 171
click at [592, 81] on p "Thank you, your repair date preference was recorded and you've been booked in." at bounding box center [633, 79] width 1150 height 29
